Goal: Task Accomplishment & Management: Complete application form

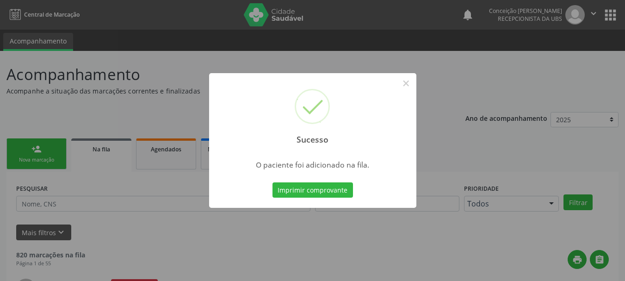
scroll to position [25, 0]
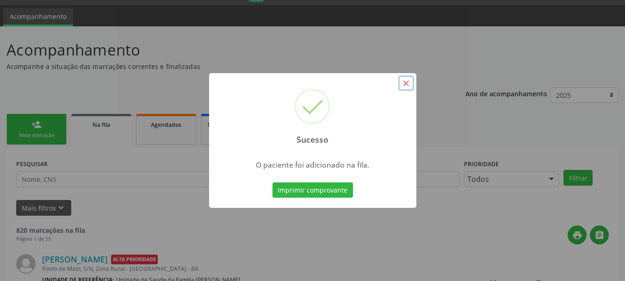
click at [404, 81] on button "×" at bounding box center [407, 83] width 16 height 16
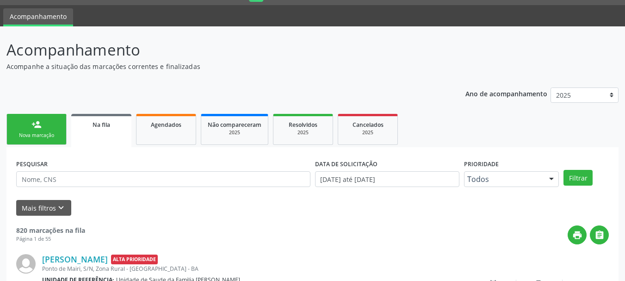
click at [24, 131] on link "person_add Nova marcação" at bounding box center [36, 129] width 60 height 31
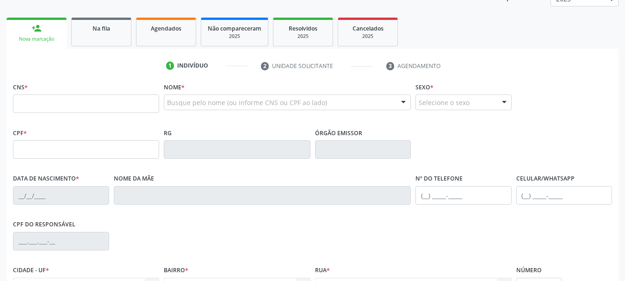
scroll to position [139, 0]
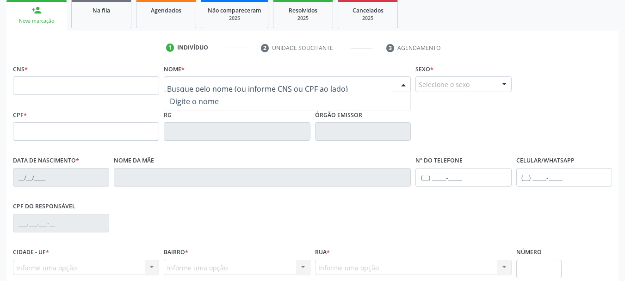
click at [240, 87] on input "text" at bounding box center [279, 89] width 225 height 19
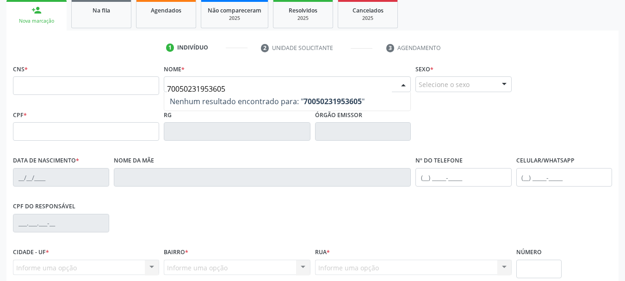
type input "700502319536051"
drag, startPoint x: 237, startPoint y: 89, endPoint x: 151, endPoint y: 92, distance: 86.2
click at [151, 92] on div "CNS * Nome * 700502319536051 Nenhum resultado encontrado para: " 70050231953605…" at bounding box center [313, 85] width 604 height 46
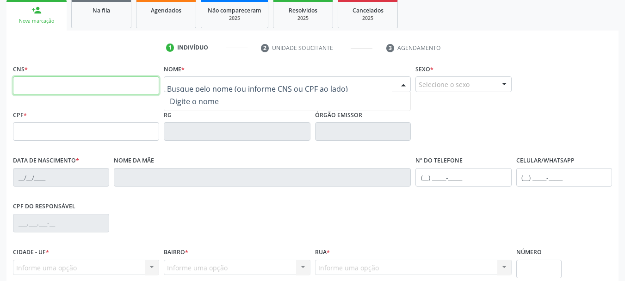
click at [120, 89] on input "text" at bounding box center [86, 85] width 146 height 19
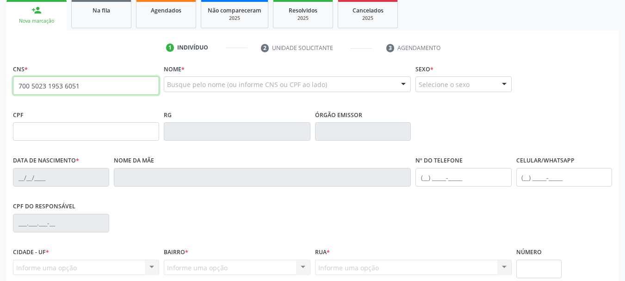
type input "700 5023 1953 6051"
type input "278.771.915-53"
type input "[DATE]"
type input "[PERSON_NAME]"
type input "[PHONE_NUMBER]"
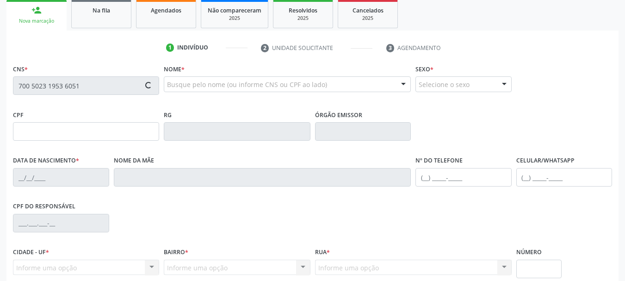
type input "S/N"
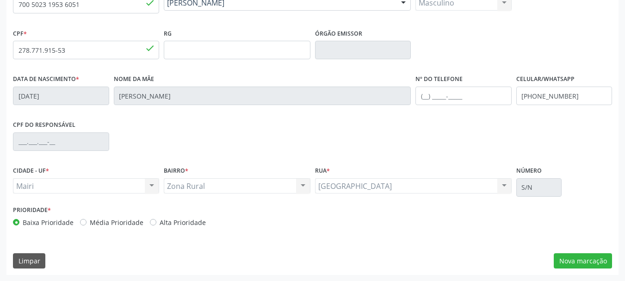
scroll to position [221, 0]
click at [585, 259] on button "Nova marcação" at bounding box center [583, 261] width 58 height 16
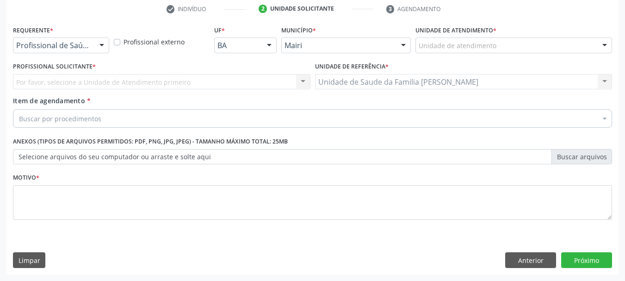
scroll to position [178, 0]
click at [528, 47] on div "Unidade de atendimento" at bounding box center [514, 46] width 197 height 16
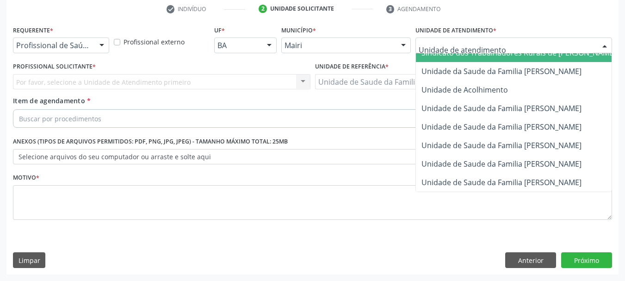
scroll to position [702, 0]
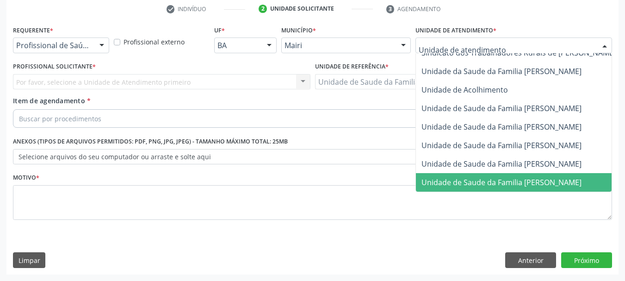
click at [505, 177] on span "Unidade de Saude da Familia [PERSON_NAME]" at bounding box center [502, 182] width 160 height 10
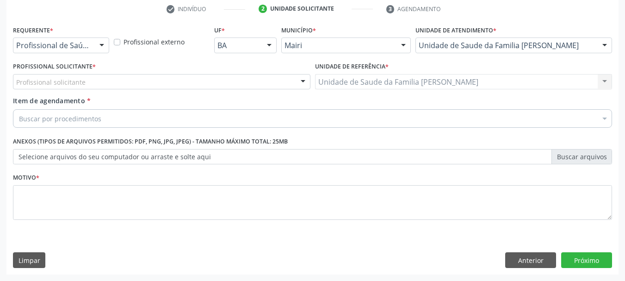
click at [85, 84] on div "Profissional solicitante" at bounding box center [162, 82] width 298 height 16
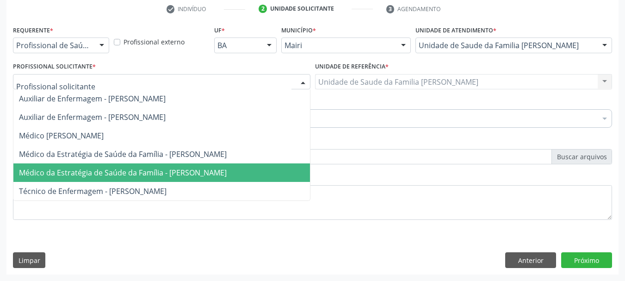
click at [82, 174] on span "Médico da Estratégia de Saúde da Família - [PERSON_NAME]" at bounding box center [123, 173] width 208 height 10
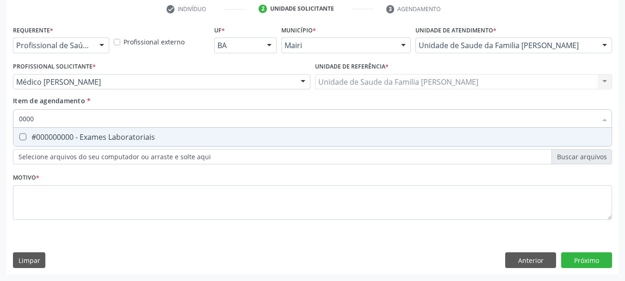
type input "00000"
click at [74, 133] on div "#000000000 - Exames Laboratoriais" at bounding box center [313, 136] width 588 height 7
checkbox Laboratoriais "true"
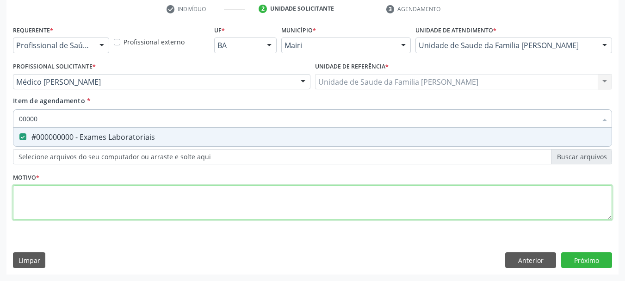
click at [67, 193] on div "Requerente * Profissional de Saúde Profissional de Saúde Paciente Nenhum result…" at bounding box center [313, 128] width 600 height 210
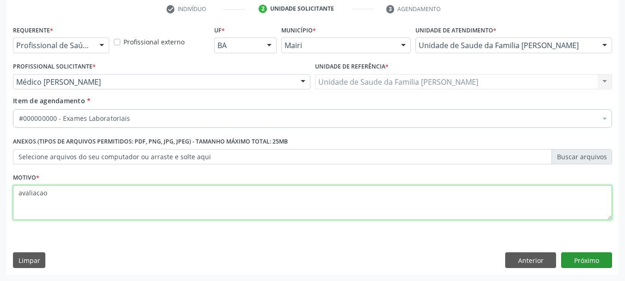
type textarea "avaliacao"
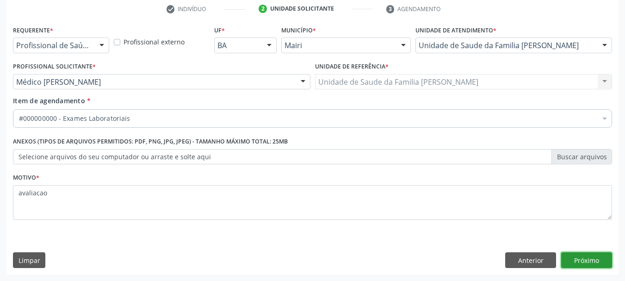
click at [596, 263] on button "Próximo" at bounding box center [587, 260] width 51 height 16
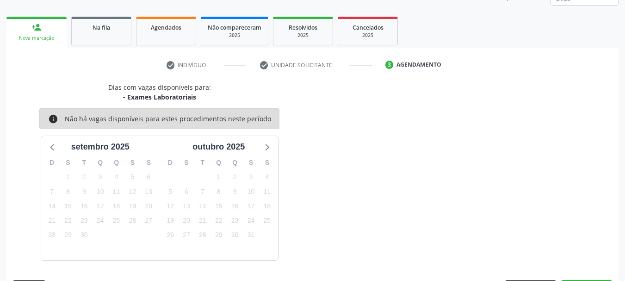
scroll to position [149, 0]
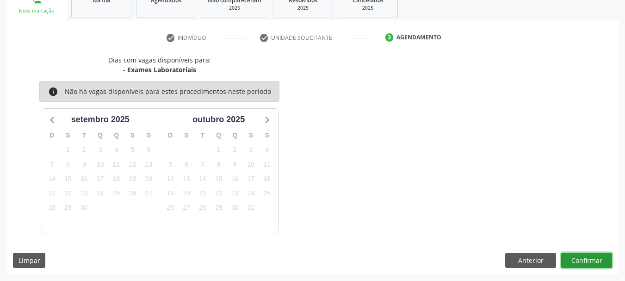
click at [583, 256] on button "Confirmar" at bounding box center [587, 261] width 51 height 16
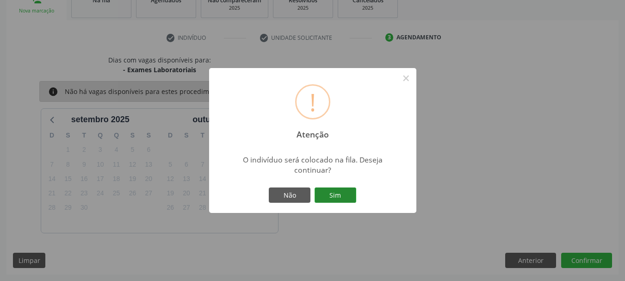
click at [330, 195] on button "Sim" at bounding box center [336, 196] width 42 height 16
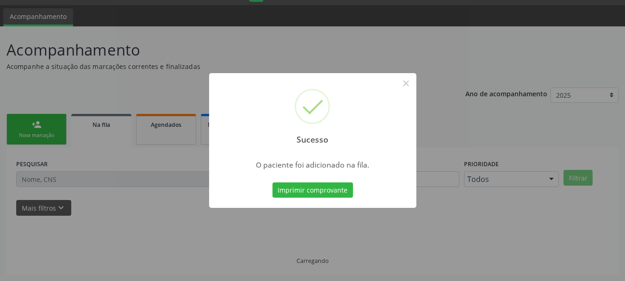
scroll to position [25, 0]
